Goal: Information Seeking & Learning: Learn about a topic

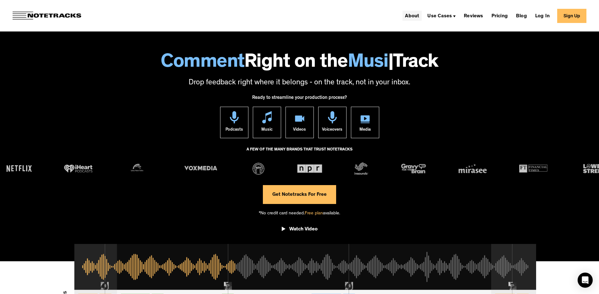
click at [420, 15] on link "About" at bounding box center [412, 16] width 19 height 10
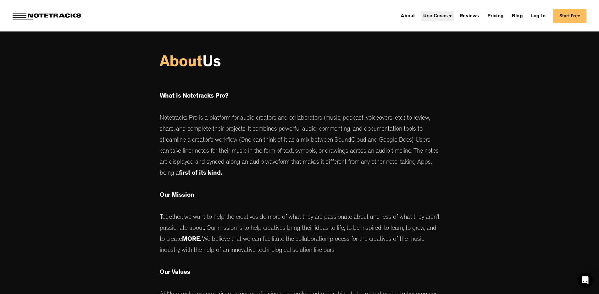
click at [440, 16] on div "Use Cases" at bounding box center [435, 16] width 25 height 5
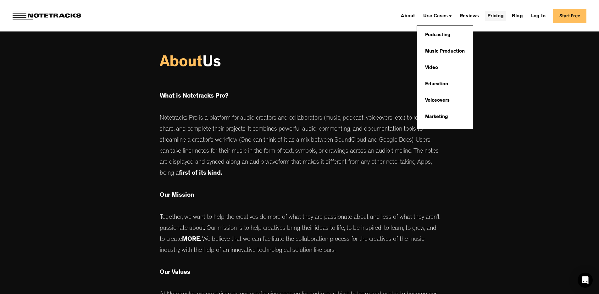
click at [503, 12] on link "Pricing" at bounding box center [495, 16] width 21 height 10
